Goal: Check status: Check status

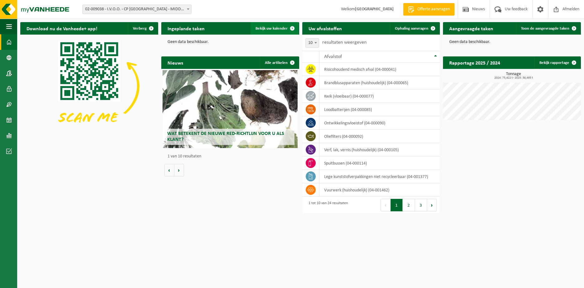
click at [276, 27] on span "Bekijk uw kalender" at bounding box center [271, 28] width 32 height 4
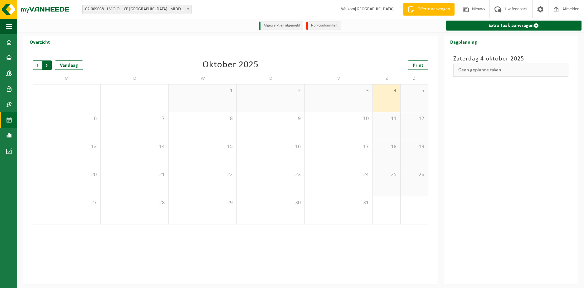
click at [37, 64] on span "Vorige" at bounding box center [37, 64] width 9 height 9
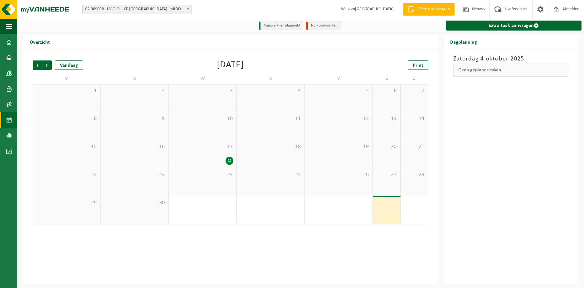
click at [218, 161] on div "12" at bounding box center [202, 161] width 61 height 8
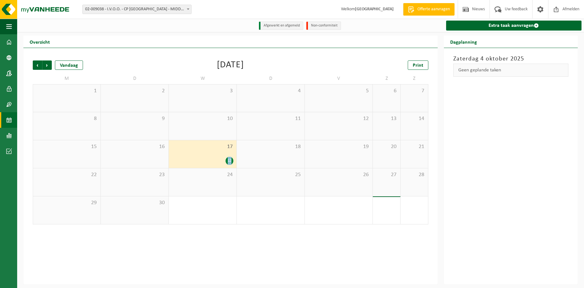
click at [218, 161] on div "12" at bounding box center [202, 161] width 61 height 8
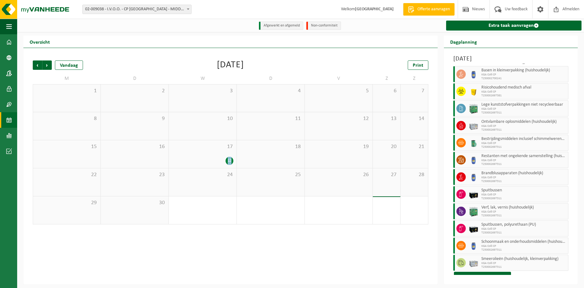
scroll to position [13, 0]
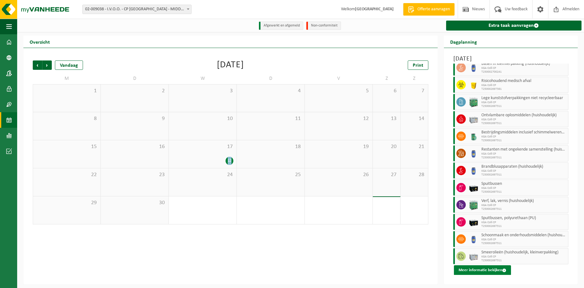
click at [486, 272] on button "Meer informatie bekijken" at bounding box center [482, 270] width 57 height 10
click at [486, 272] on body "Vestiging: 02-009038 - I.V.O.O. - CP MIDDELKERKE - [GEOGRAPHIC_DATA] 02-009038 …" at bounding box center [292, 142] width 584 height 284
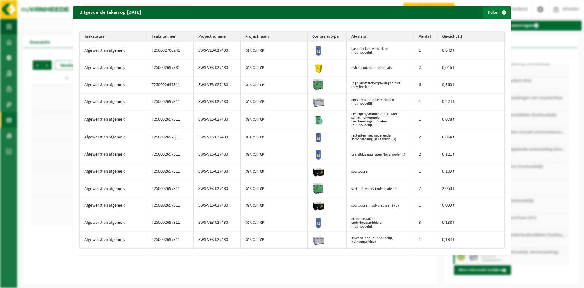
click at [499, 13] on span "button" at bounding box center [504, 12] width 12 height 12
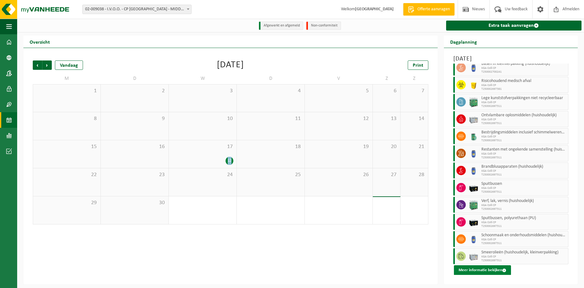
click at [487, 272] on button "Meer informatie bekijken" at bounding box center [482, 270] width 57 height 10
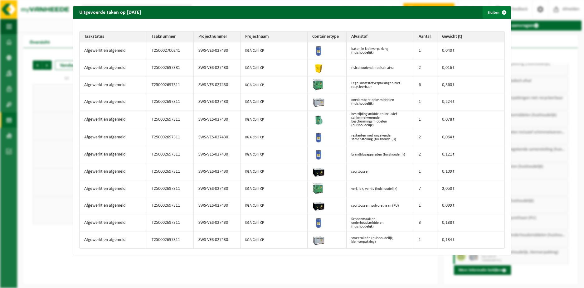
click at [498, 12] on span "button" at bounding box center [504, 12] width 12 height 12
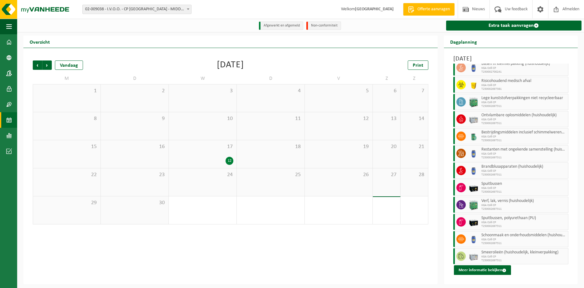
click at [43, 79] on td "M" at bounding box center [67, 78] width 68 height 11
